Goal: Information Seeking & Learning: Learn about a topic

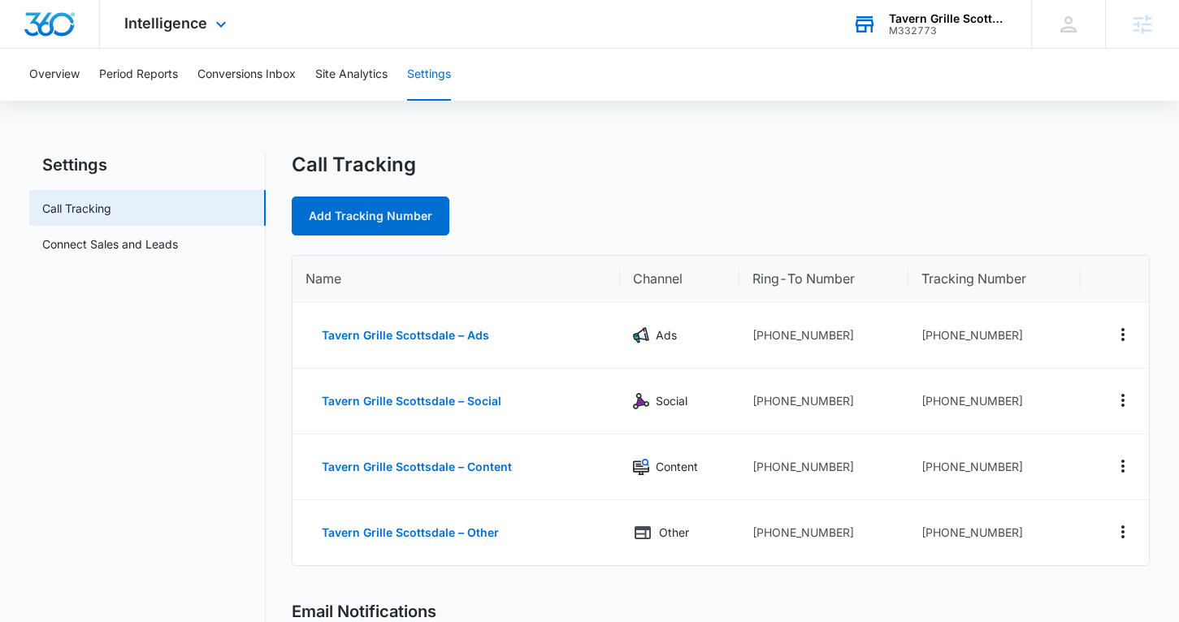
click at [955, 26] on div "M332773" at bounding box center [948, 30] width 119 height 11
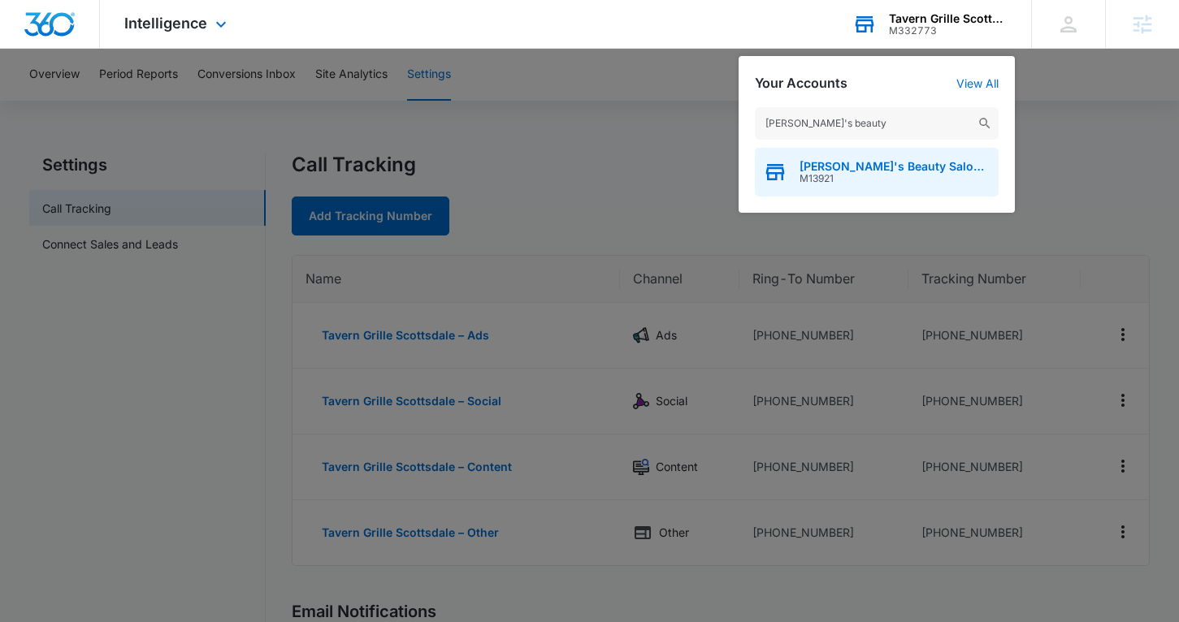
type input "[PERSON_NAME]'s beauty"
click at [878, 163] on span "[PERSON_NAME]'s Beauty Salon & Supply" at bounding box center [895, 166] width 191 height 13
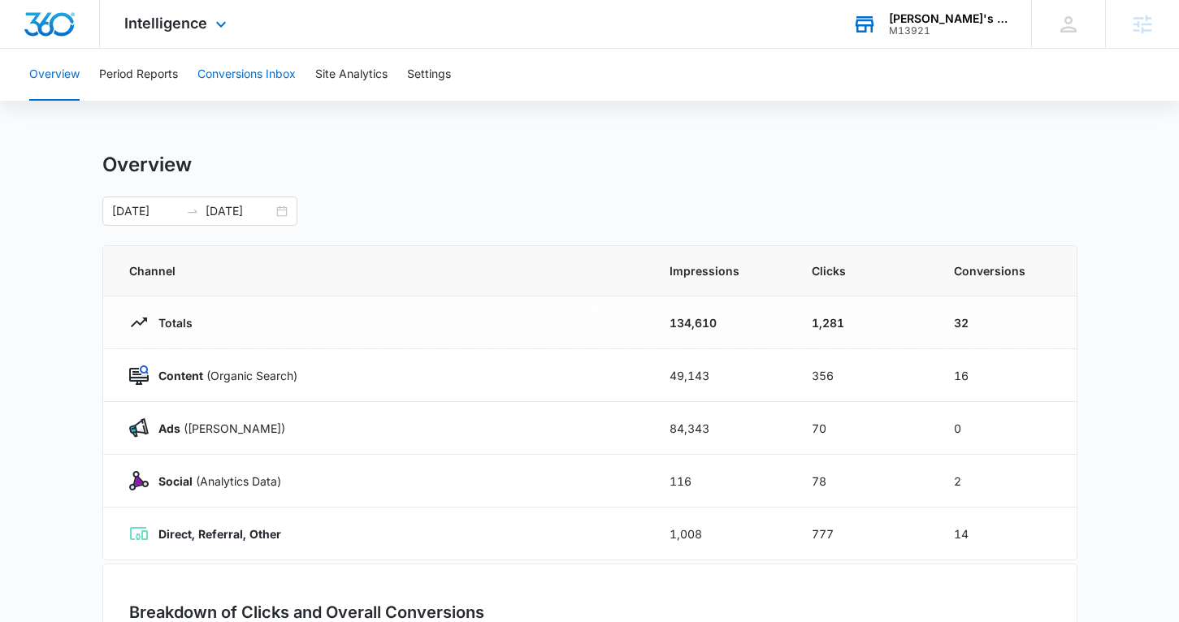
click at [273, 67] on button "Conversions Inbox" at bounding box center [246, 75] width 98 height 52
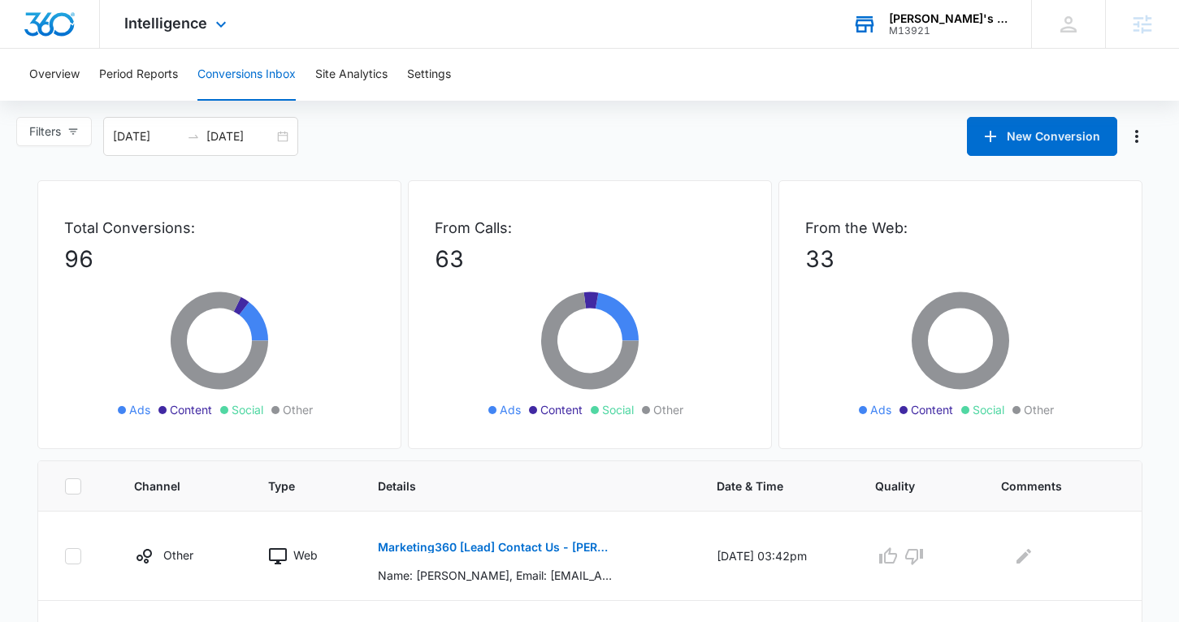
click at [179, 11] on div "Intelligence Apps Reputation Websites Forms CRM Email Social Shop Payments POS …" at bounding box center [177, 24] width 155 height 48
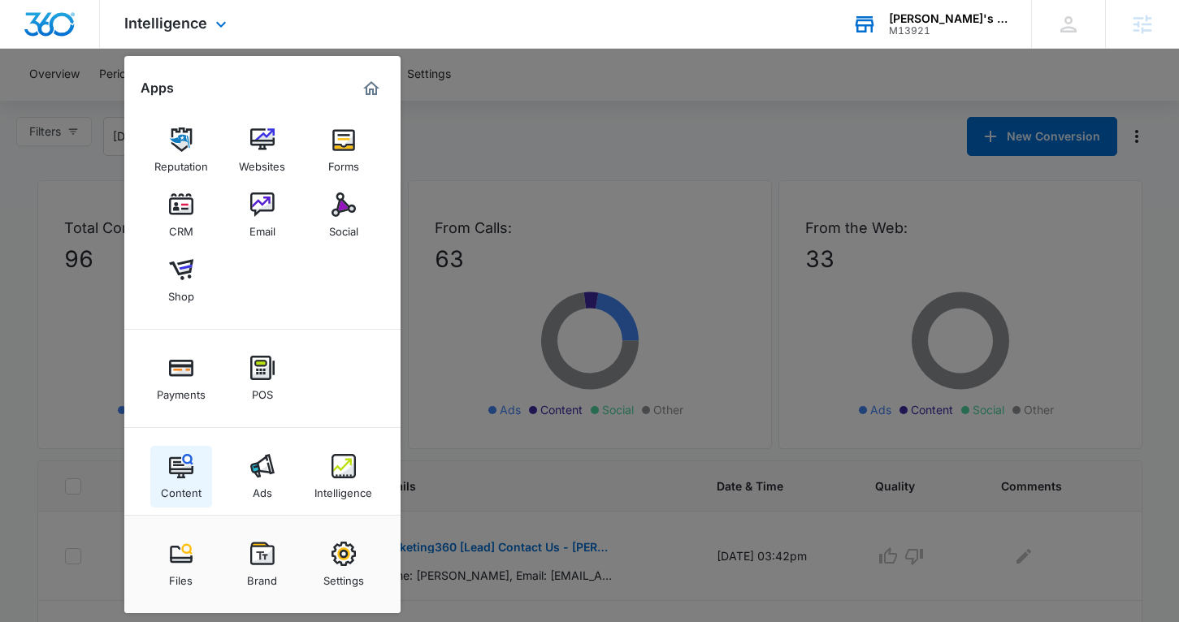
click at [192, 450] on link "Content" at bounding box center [181, 477] width 62 height 62
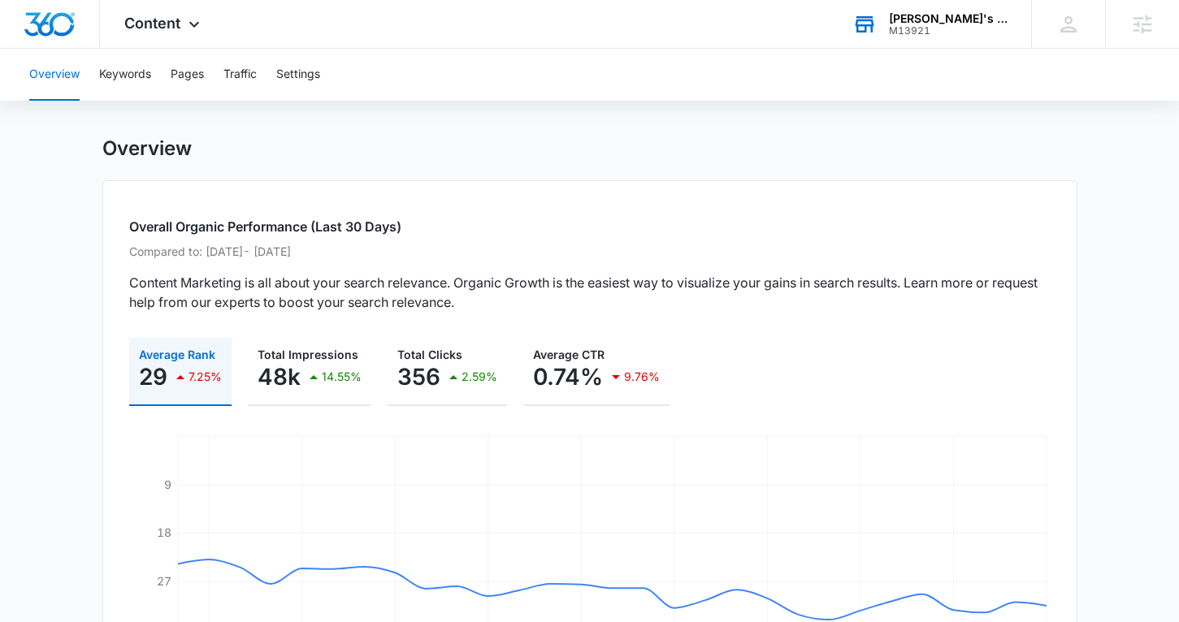
scroll to position [26, 0]
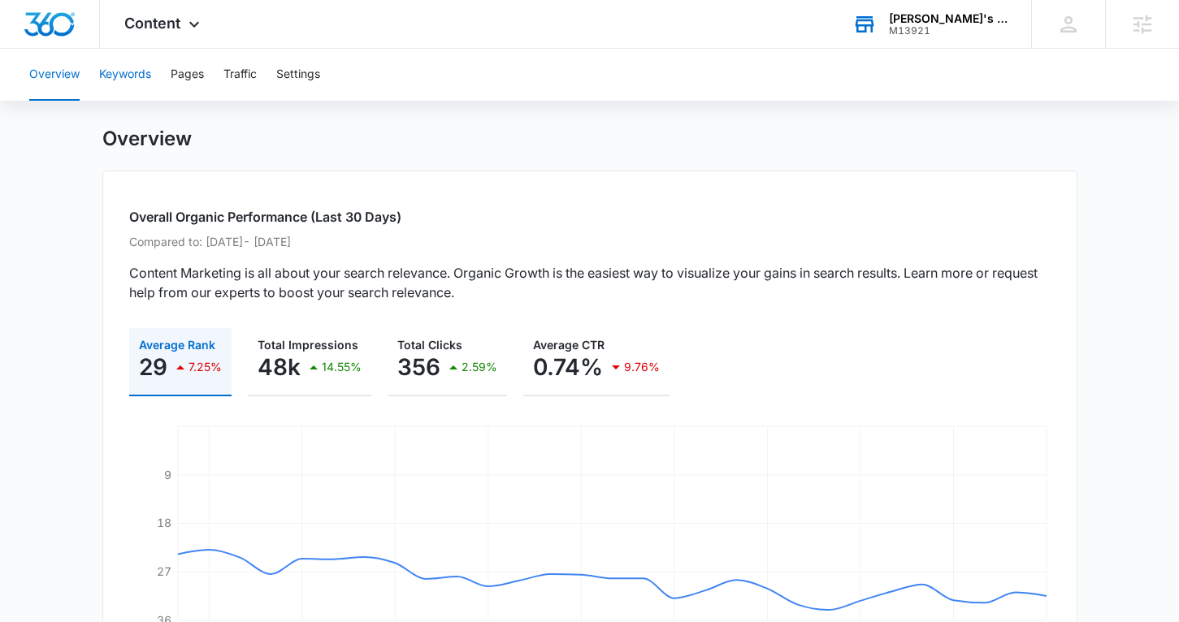
click at [147, 69] on button "Keywords" at bounding box center [125, 75] width 52 height 52
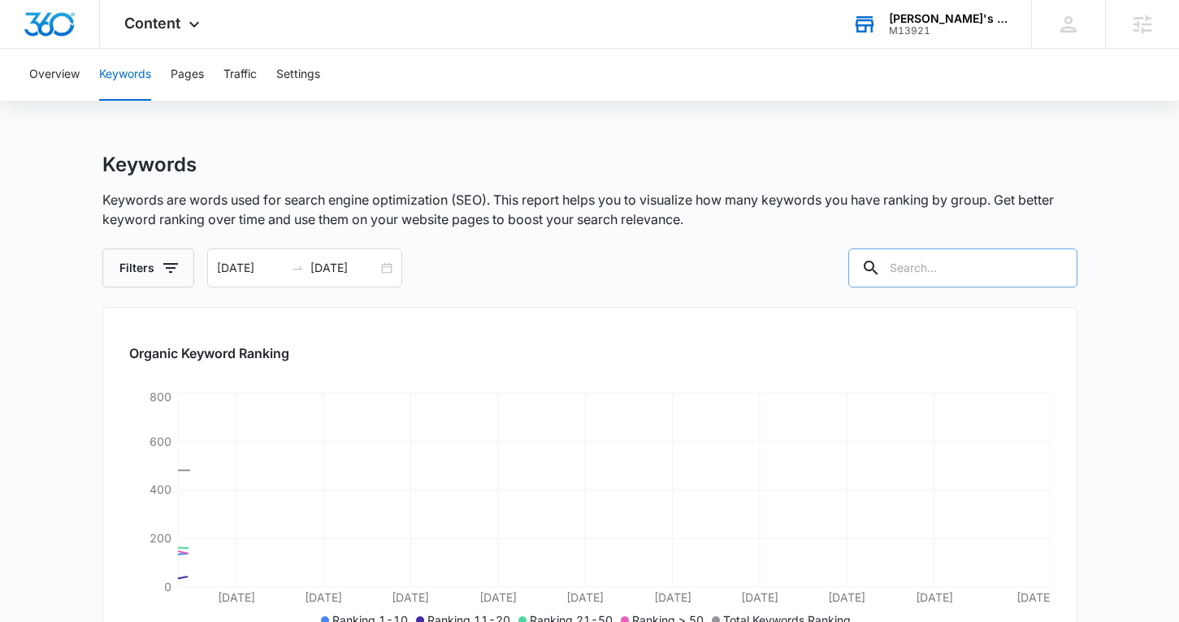
click at [969, 253] on input "text" at bounding box center [962, 268] width 229 height 39
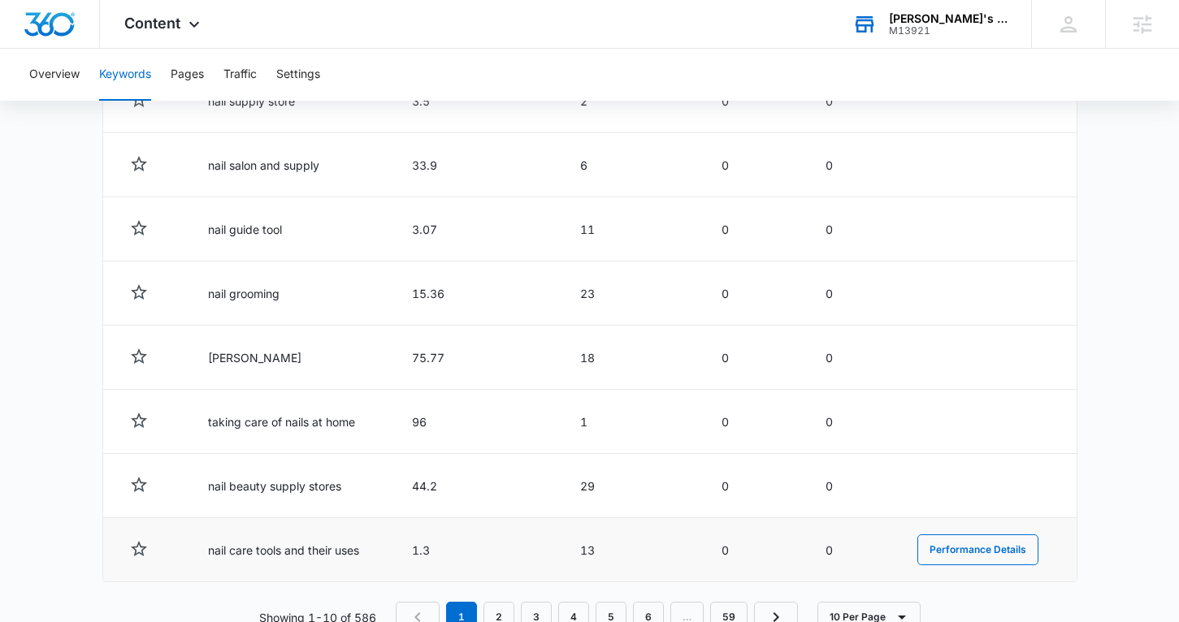
scroll to position [880, 0]
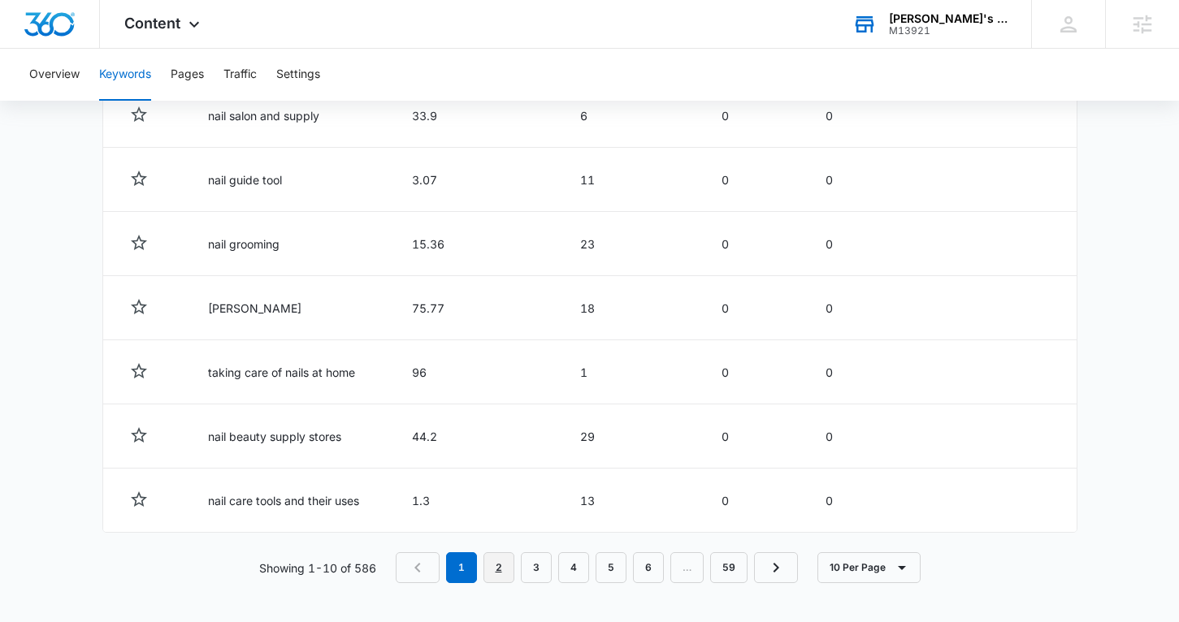
click at [498, 570] on link "2" at bounding box center [498, 568] width 31 height 31
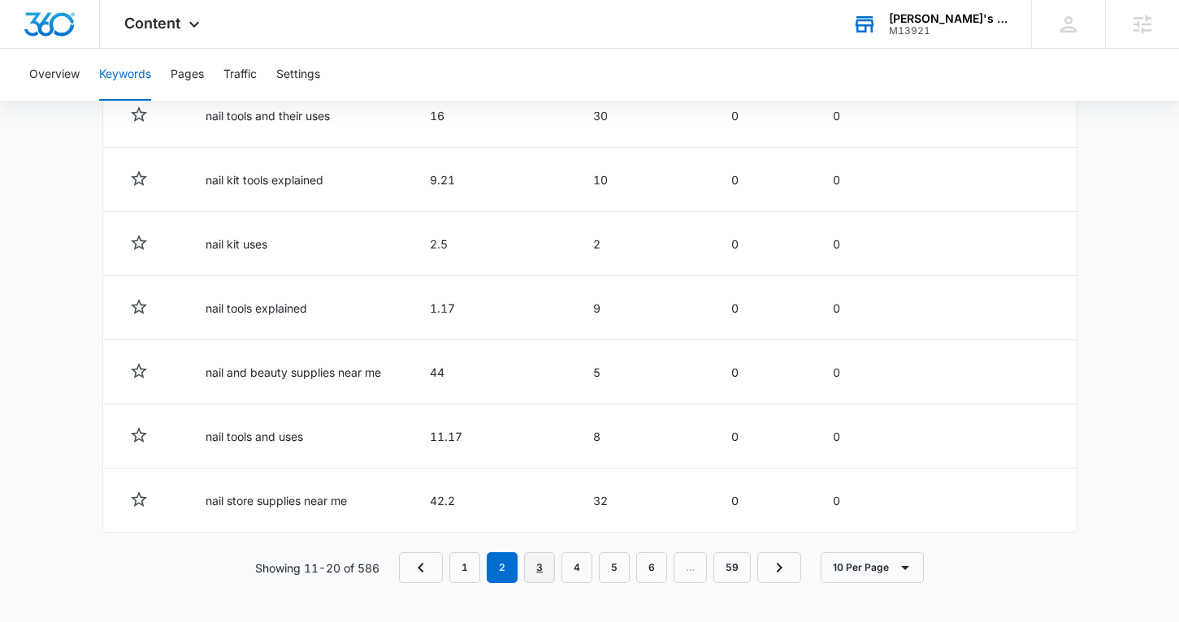
click at [541, 561] on link "3" at bounding box center [539, 568] width 31 height 31
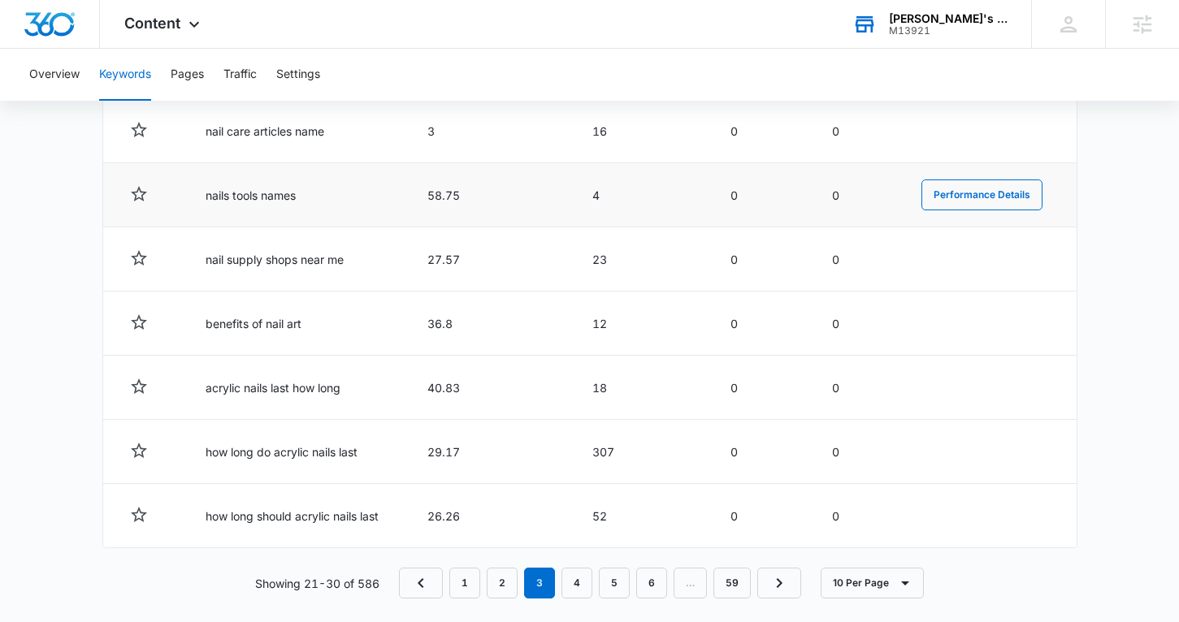
scroll to position [0, 0]
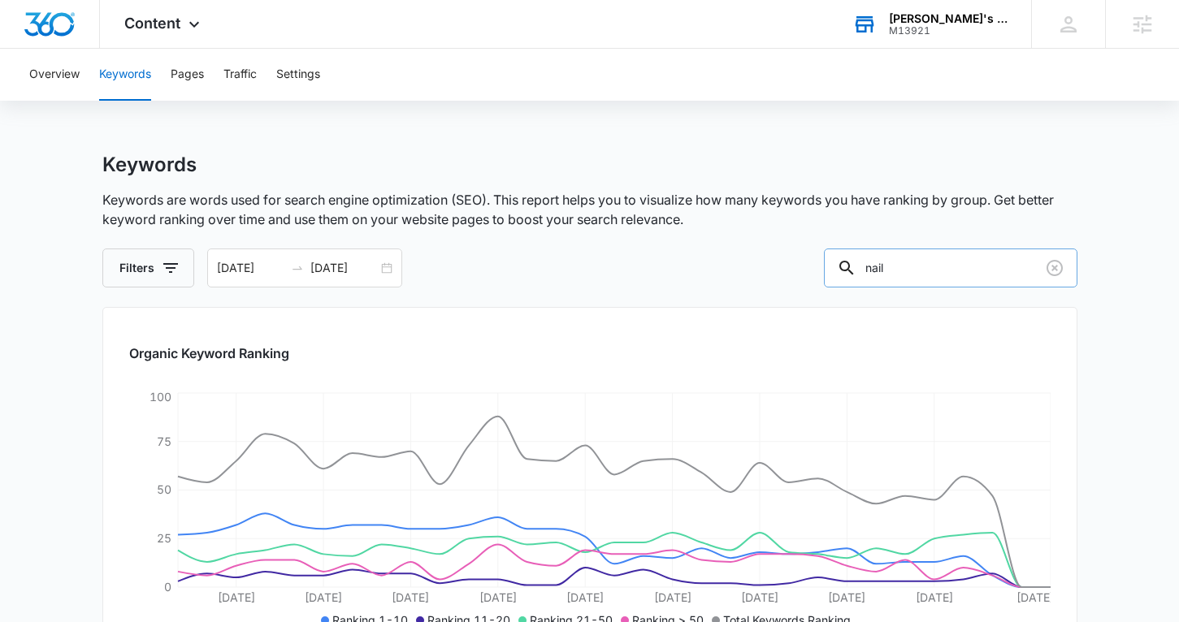
click at [927, 284] on input "nail" at bounding box center [951, 268] width 254 height 39
drag, startPoint x: 942, startPoint y: 267, endPoint x: 814, endPoint y: 267, distance: 127.6
click at [814, 267] on div "Filters [DATE] [DATE] nail" at bounding box center [589, 268] width 975 height 39
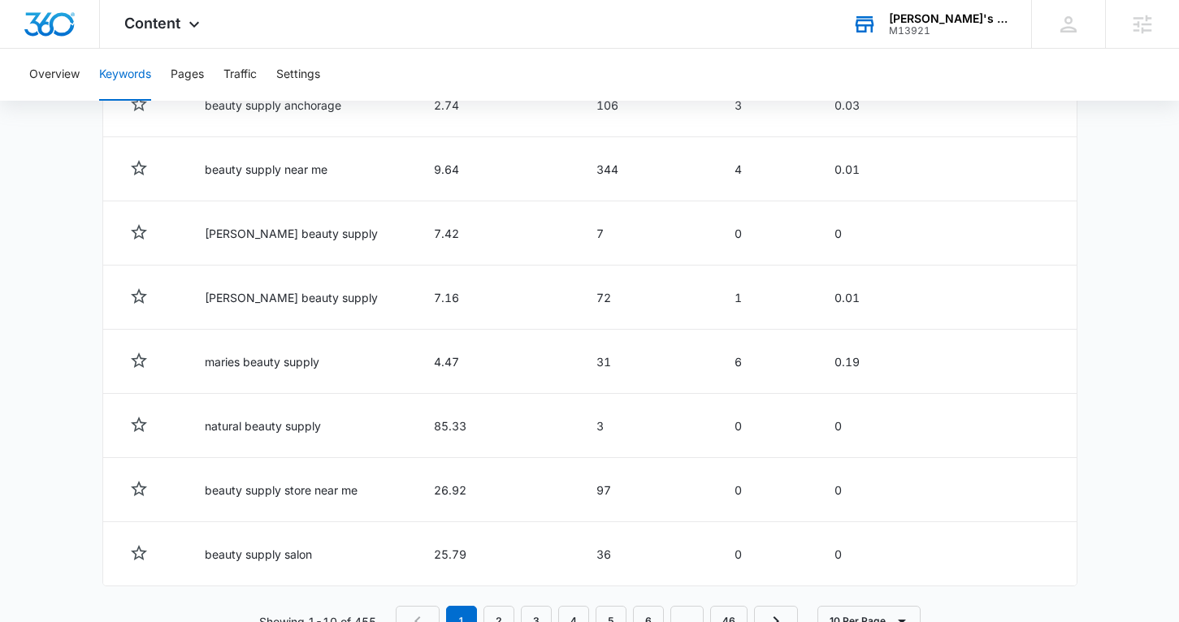
scroll to position [880, 0]
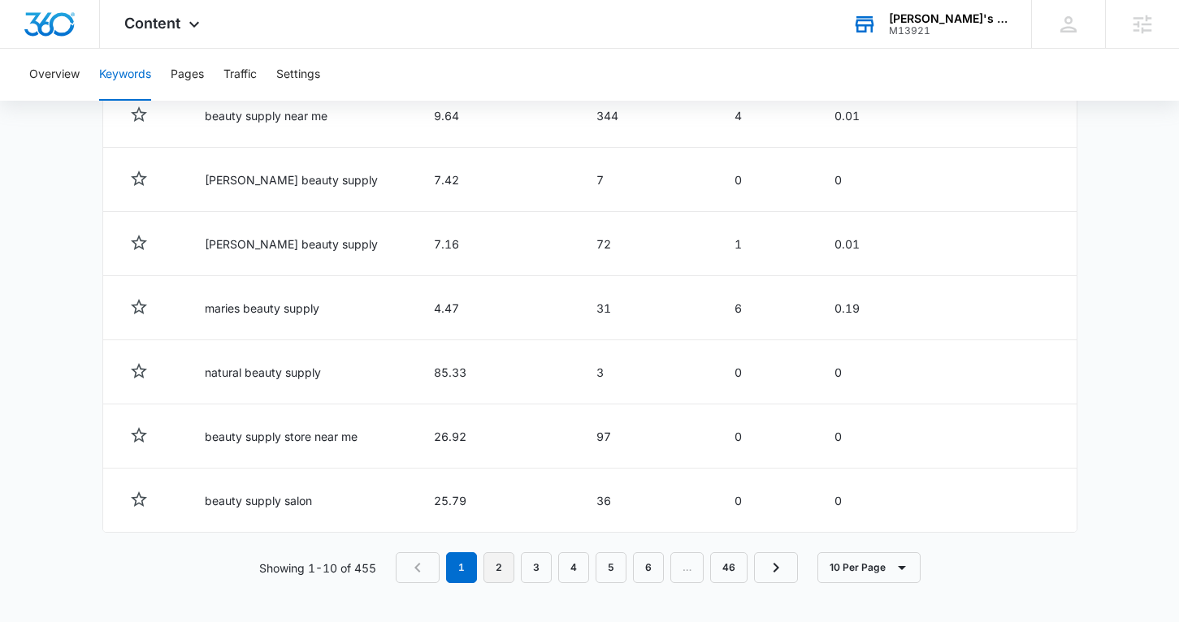
click at [500, 570] on link "2" at bounding box center [498, 568] width 31 height 31
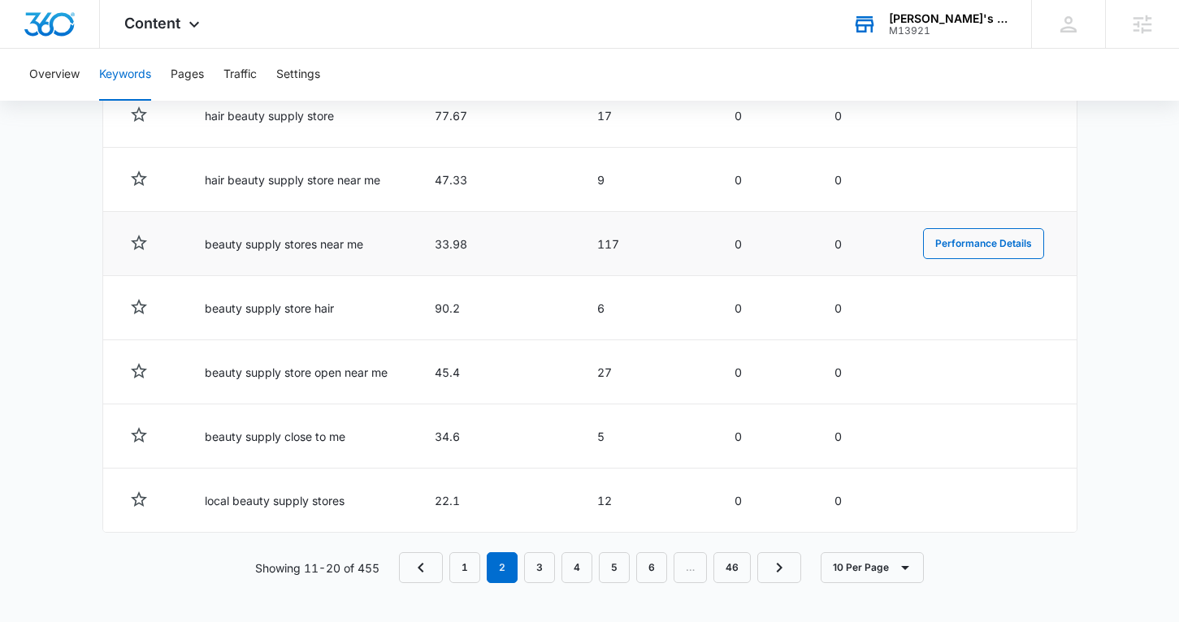
scroll to position [0, 0]
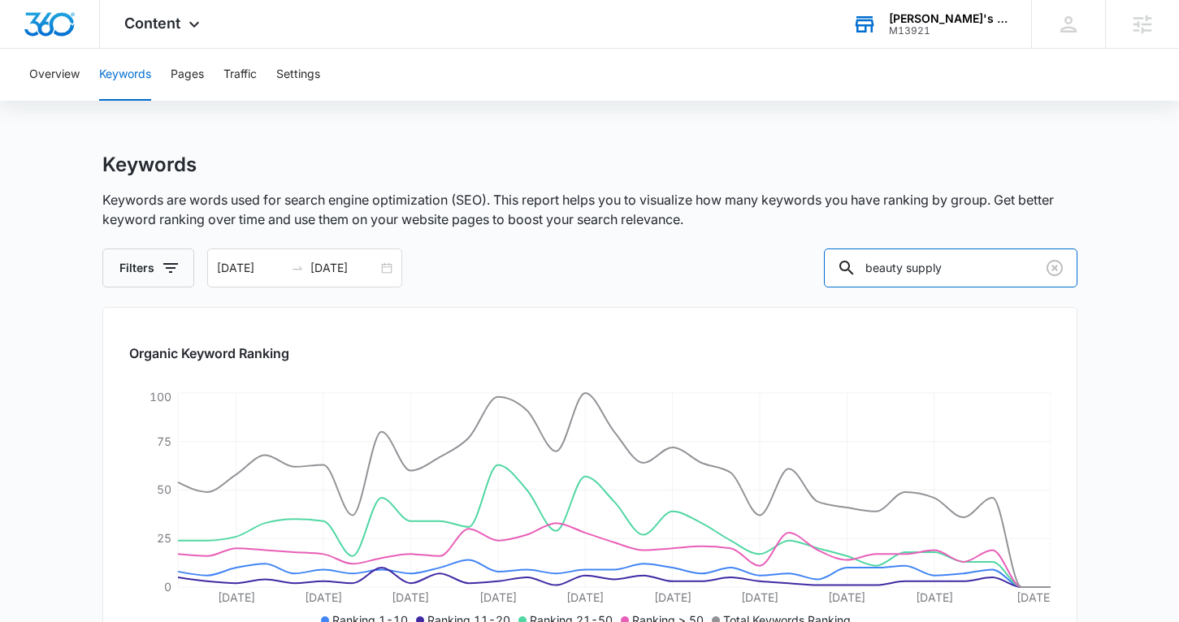
drag, startPoint x: 988, startPoint y: 281, endPoint x: 849, endPoint y: 276, distance: 139.0
click at [849, 276] on div "Filters [DATE] [DATE] beauty supply" at bounding box center [589, 268] width 975 height 39
type input "a"
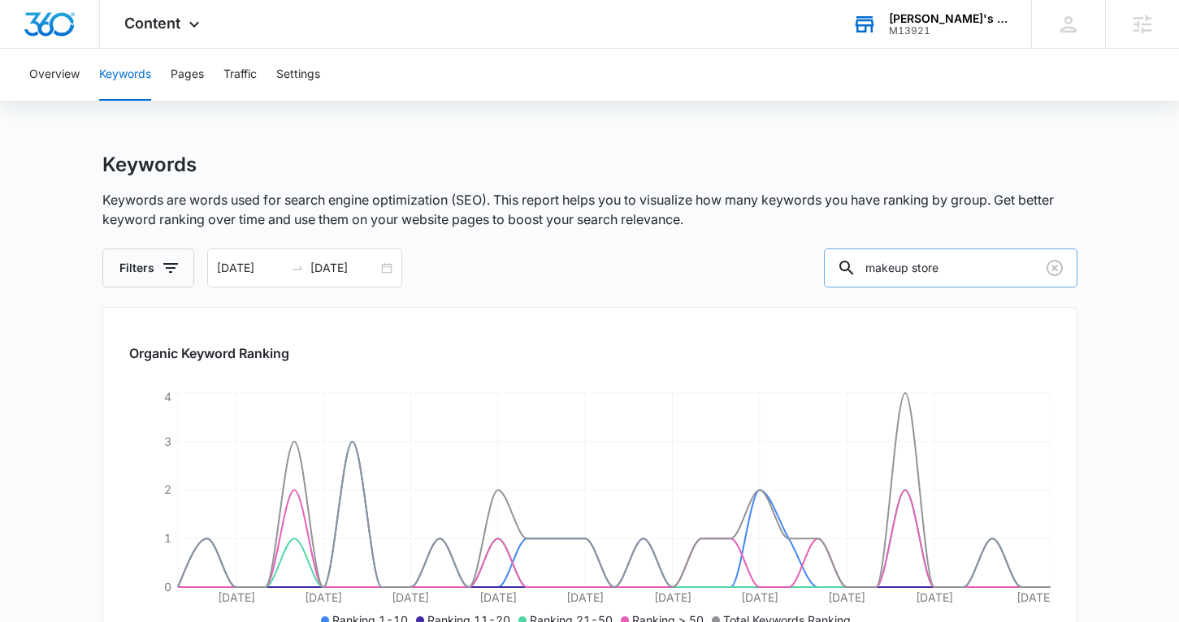
drag, startPoint x: 987, startPoint y: 263, endPoint x: 959, endPoint y: 266, distance: 28.5
click at [959, 266] on input "makeup store" at bounding box center [951, 268] width 254 height 39
type input "makeup salon near me"
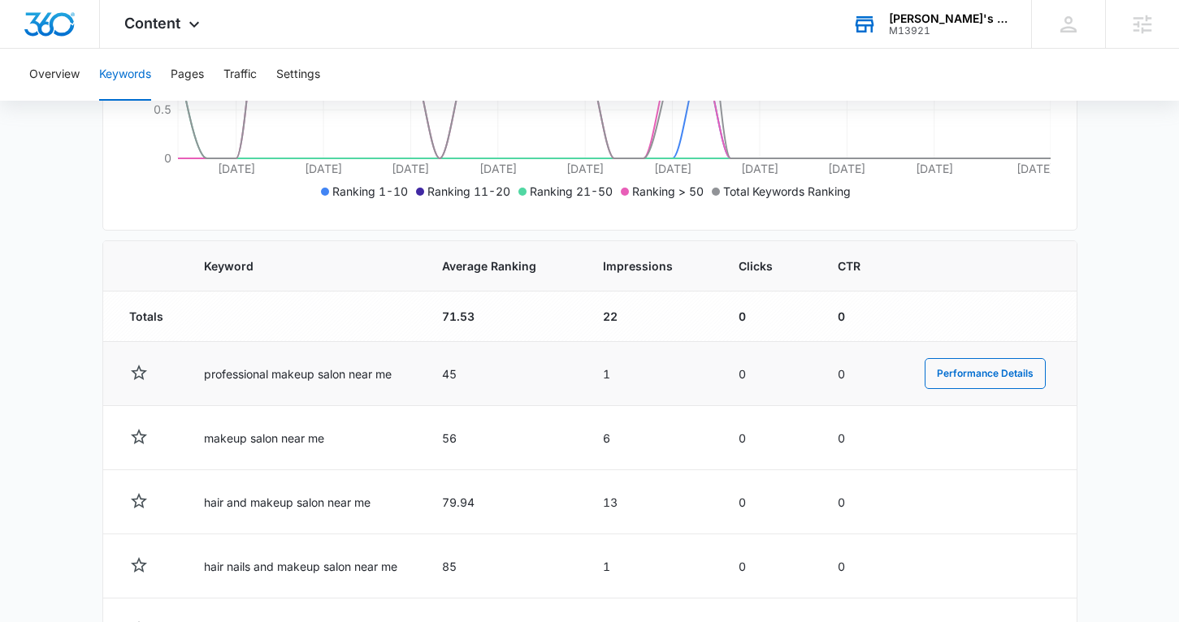
scroll to position [442, 0]
